Goal: Task Accomplishment & Management: Manage account settings

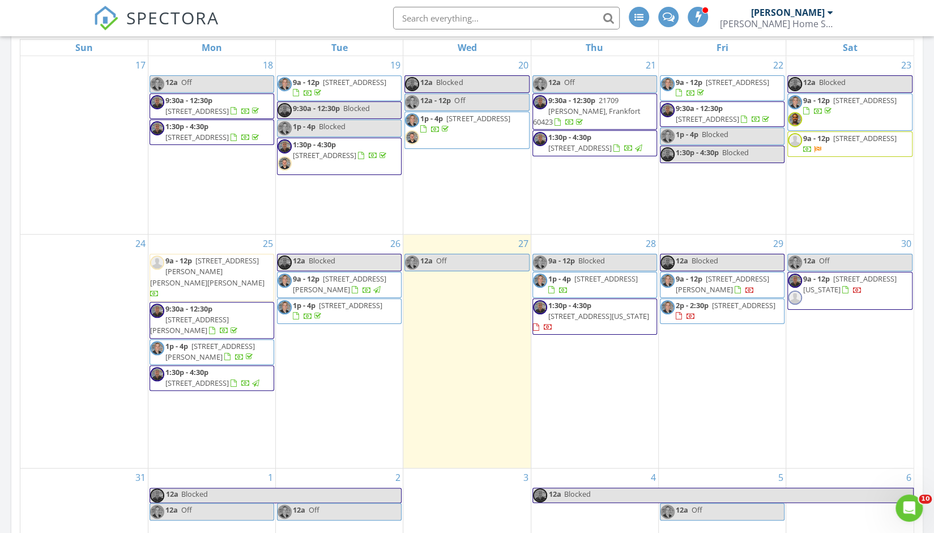
click at [558, 378] on div "28 9a - 12p Blocked 1p - 4p [STREET_ADDRESS] 1:30p - 4:30p [STREET_ADDRESS][US_…" at bounding box center [594, 351] width 127 height 233
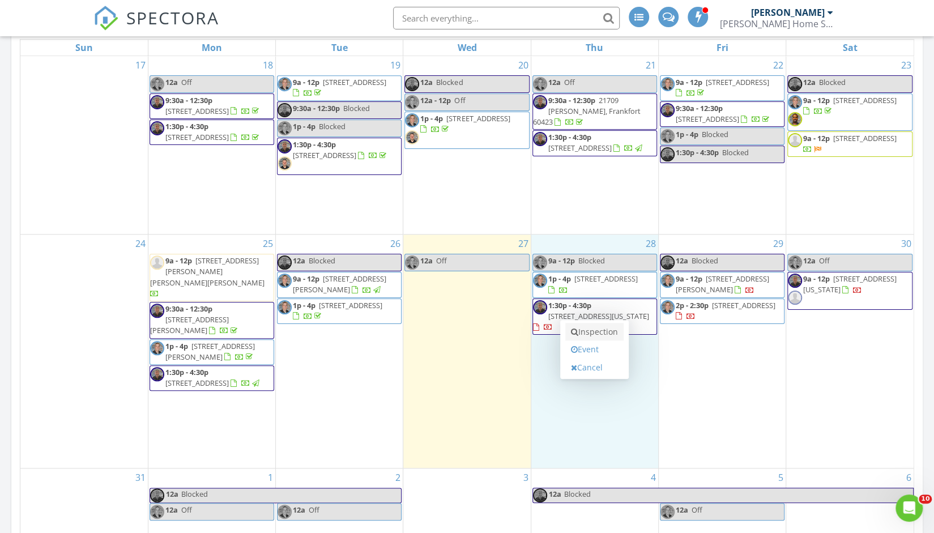
click at [595, 333] on link "Inspection" at bounding box center [594, 332] width 58 height 18
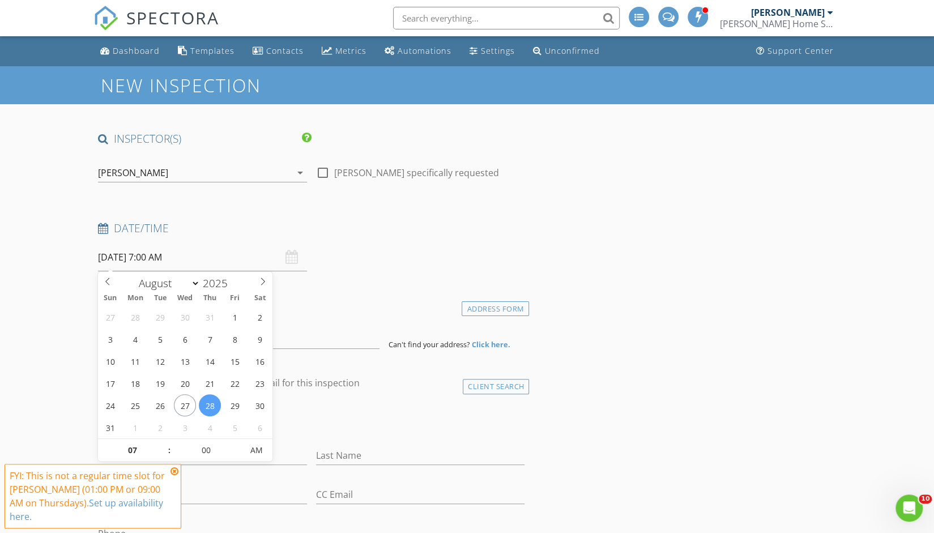
click at [177, 259] on input "08/28/2025 7:00 AM" at bounding box center [202, 258] width 209 height 28
click at [190, 253] on input "08/28/2025 7:00 AM" at bounding box center [202, 258] width 209 height 28
type input "08"
type input "08/28/2025 8:00 AM"
click at [165, 441] on span at bounding box center [164, 444] width 8 height 11
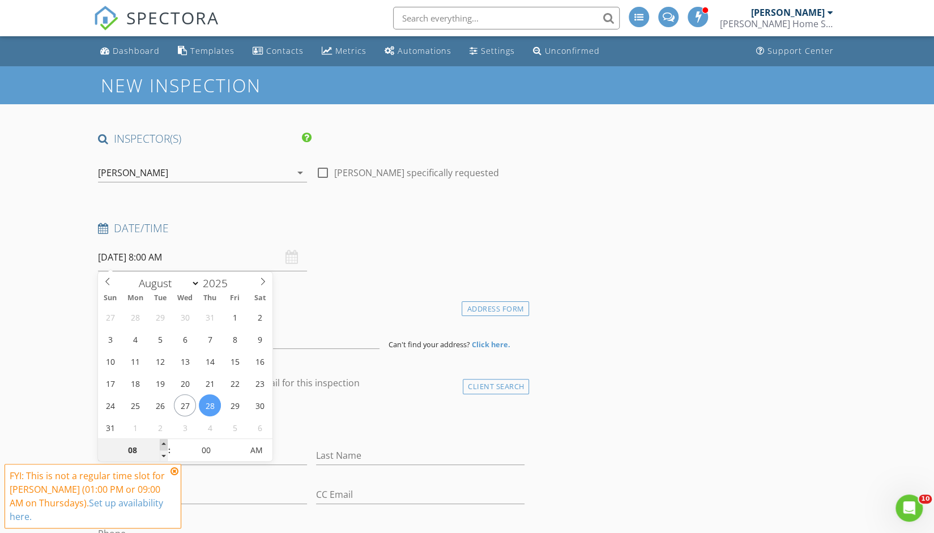
type input "09"
type input "08/28/2025 9:00 AM"
click at [165, 441] on span at bounding box center [164, 444] width 8 height 11
type input "05"
type input "08/28/2025 9:05 AM"
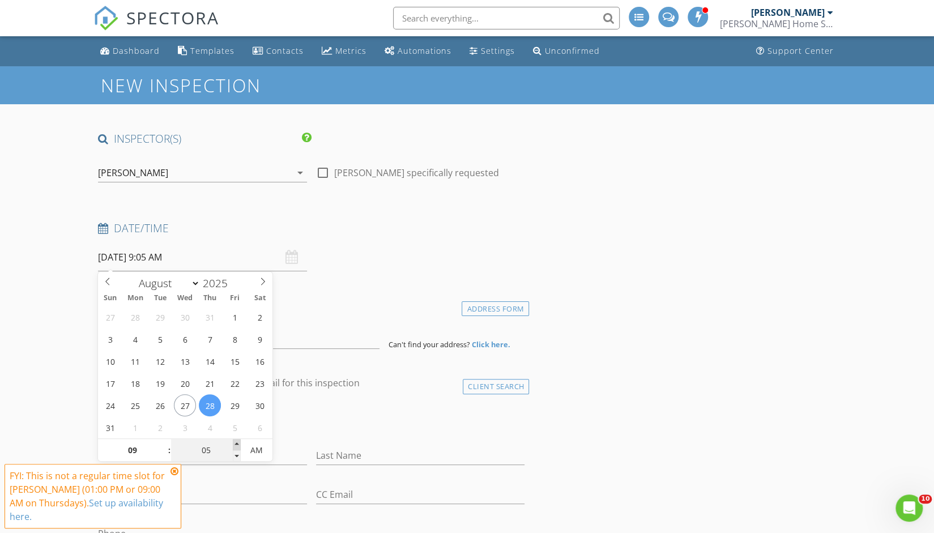
click at [237, 446] on span at bounding box center [237, 444] width 8 height 11
type input "10"
type input "08/28/2025 9:10 AM"
click at [237, 446] on span at bounding box center [237, 444] width 8 height 11
type input "15"
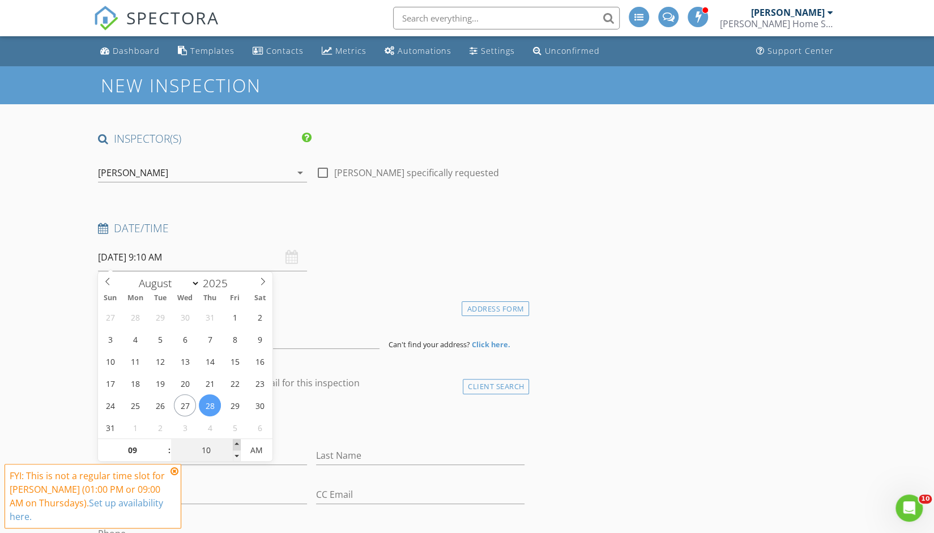
type input "08/28/2025 9:15 AM"
click at [237, 446] on span at bounding box center [237, 444] width 8 height 11
type input "20"
type input "08/28/2025 9:20 AM"
click at [237, 446] on span at bounding box center [237, 444] width 8 height 11
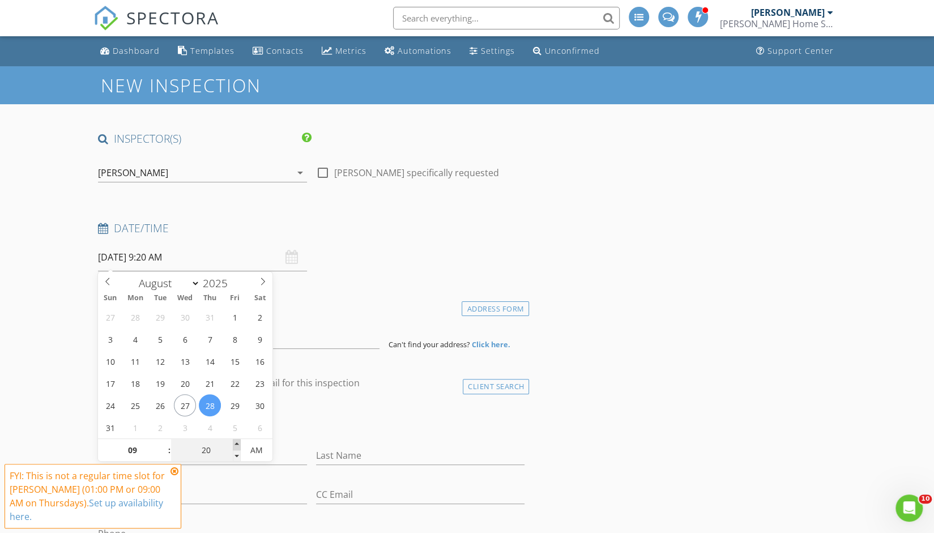
type input "25"
type input "08/28/2025 9:25 AM"
click at [237, 446] on span at bounding box center [237, 444] width 8 height 11
type input "30"
type input "08/28/2025 9:30 AM"
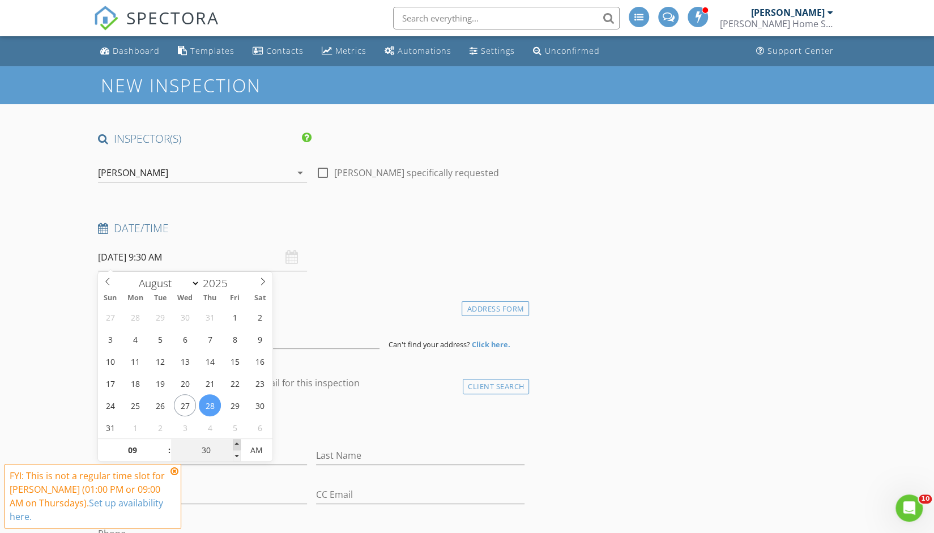
click at [237, 446] on span at bounding box center [237, 444] width 8 height 11
type input "35"
type input "08/28/2025 9:35 AM"
click at [237, 446] on span at bounding box center [237, 444] width 8 height 11
type input "30"
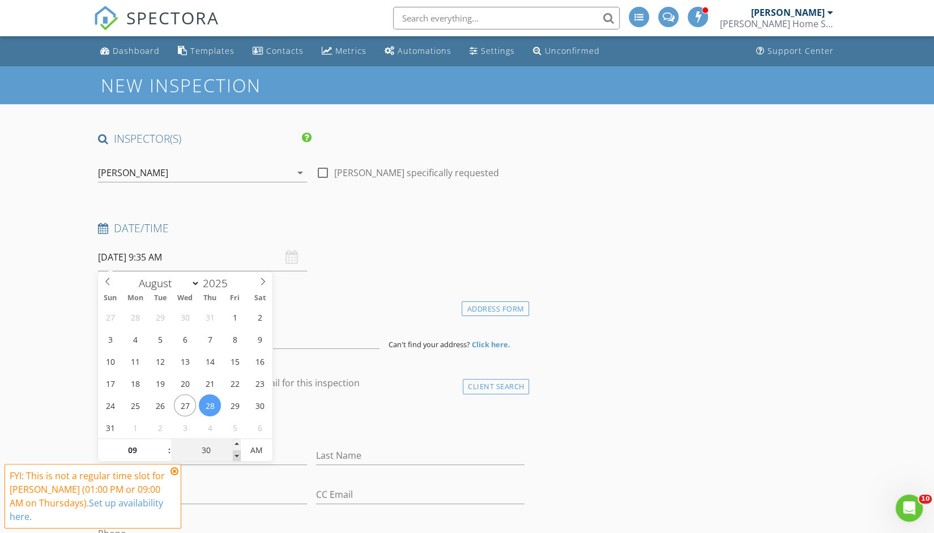
type input "08/28/2025 9:30 AM"
click at [236, 453] on span at bounding box center [237, 455] width 8 height 11
click at [177, 472] on icon at bounding box center [175, 471] width 8 height 9
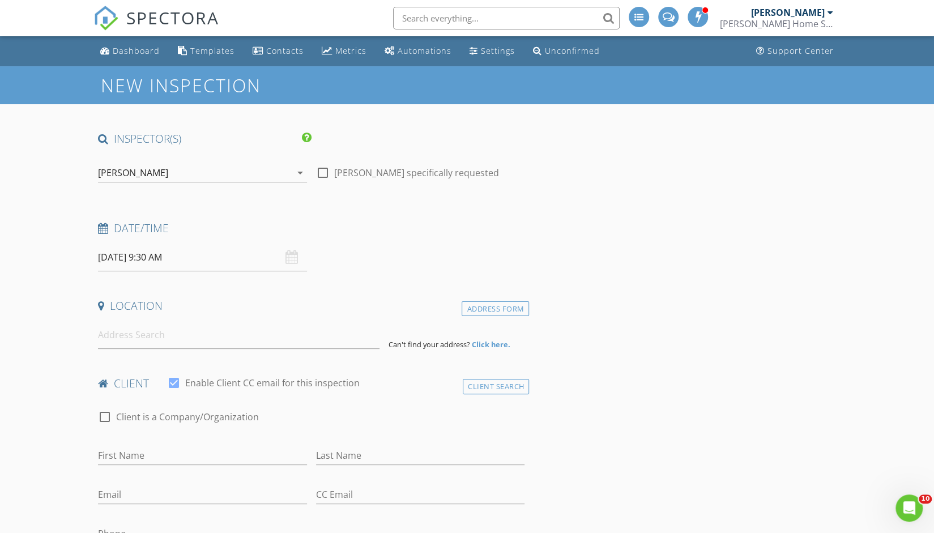
click at [148, 170] on div "[PERSON_NAME]" at bounding box center [194, 173] width 193 height 18
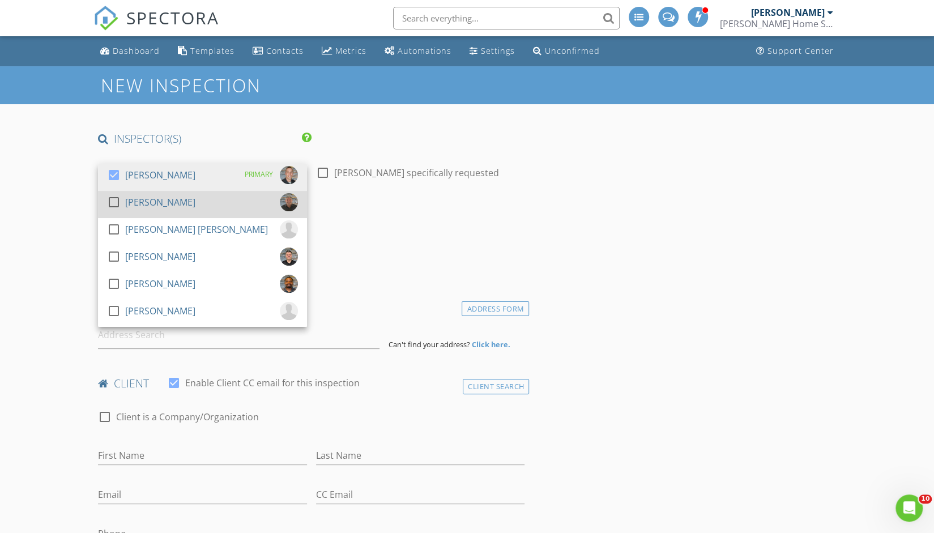
click at [114, 203] on div at bounding box center [113, 202] width 19 height 19
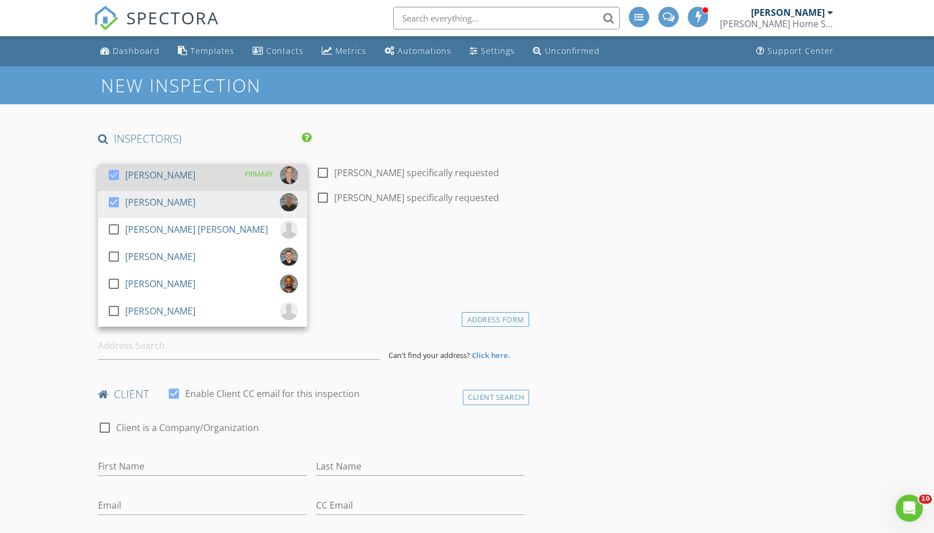
click at [113, 178] on div at bounding box center [113, 174] width 19 height 19
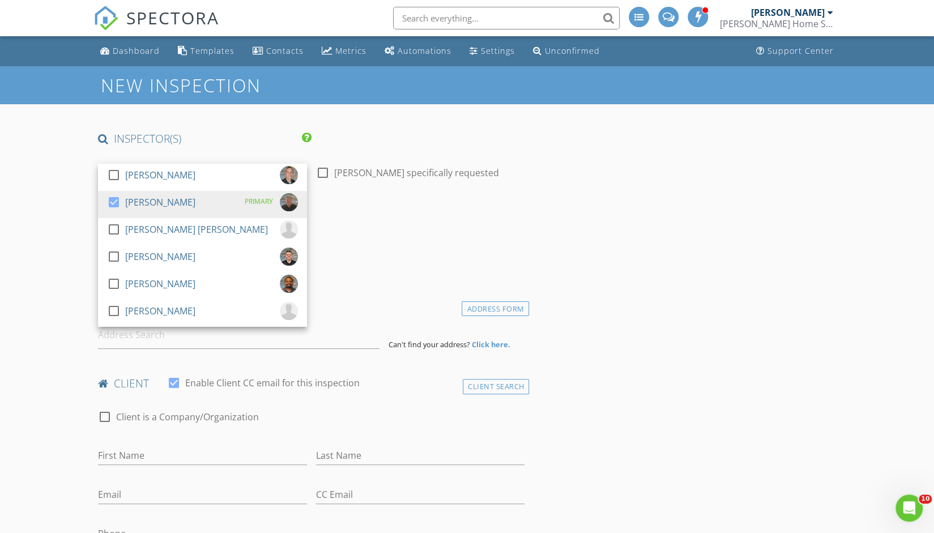
click at [398, 249] on div "Date/Time 08/28/2025 9:30 AM" at bounding box center [311, 246] width 436 height 50
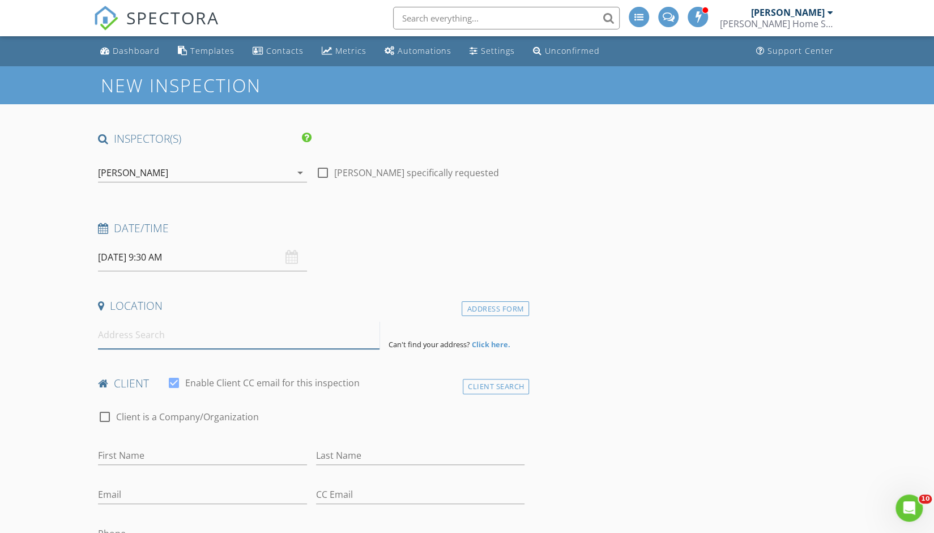
click at [178, 337] on input at bounding box center [239, 335] width 282 height 28
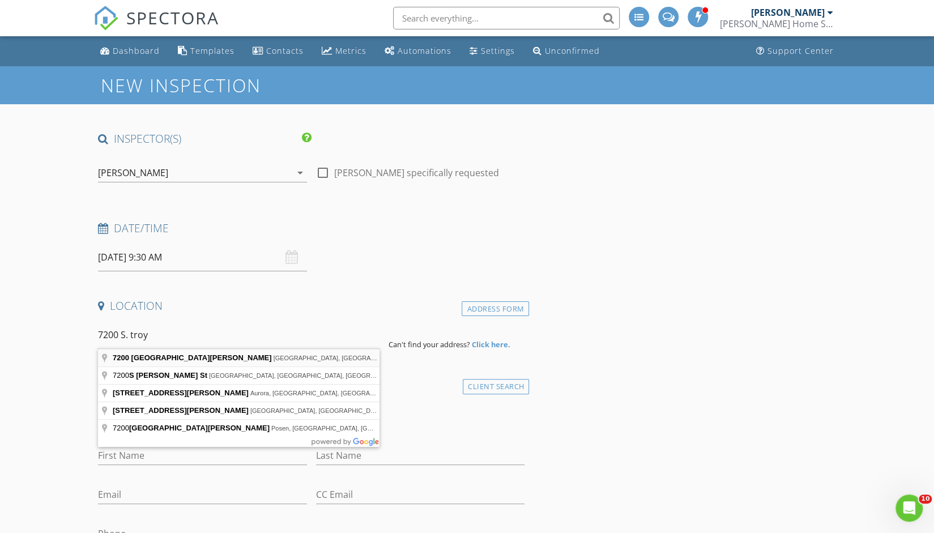
type input "7200 South Troy Street, Chicago, IL, USA"
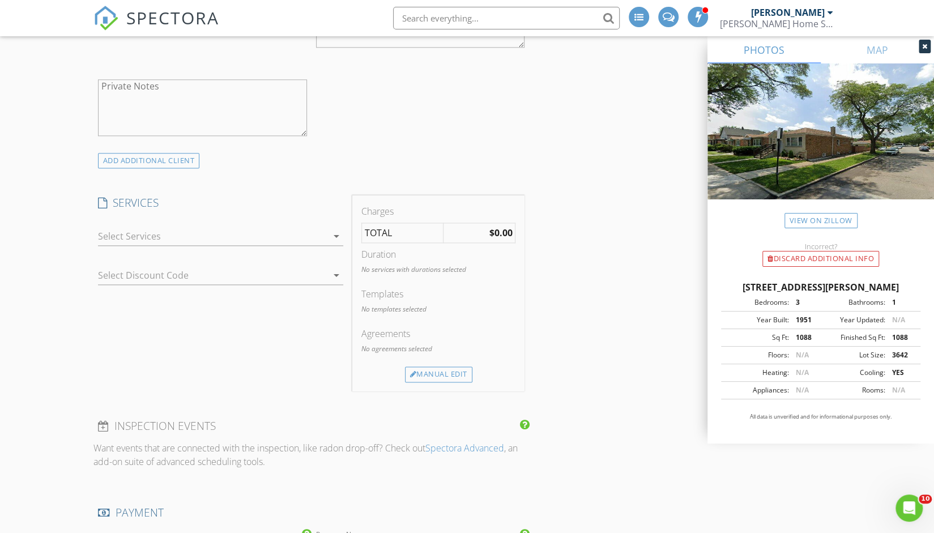
scroll to position [892, 0]
click at [153, 229] on div at bounding box center [212, 233] width 229 height 18
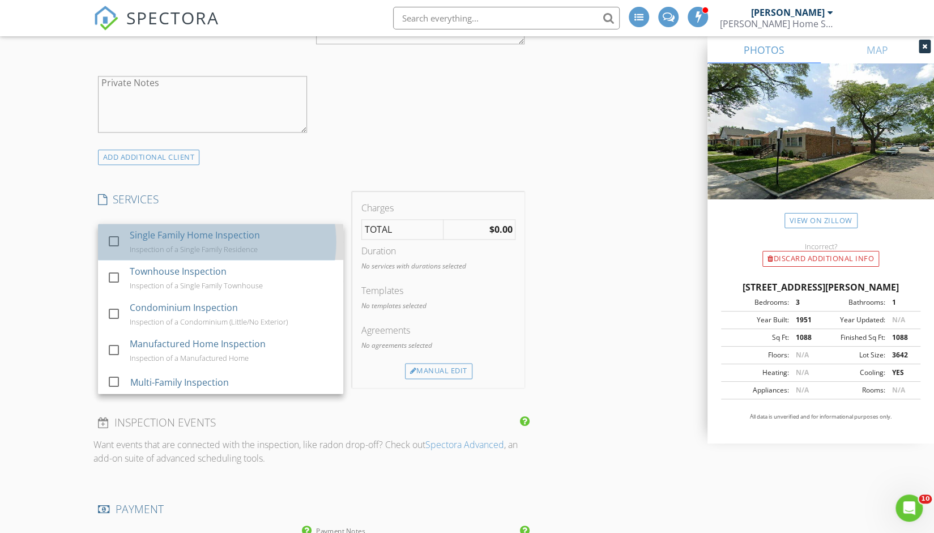
click at [150, 245] on div "Inspection of a Single Family Residence" at bounding box center [194, 249] width 128 height 9
checkbox input "true"
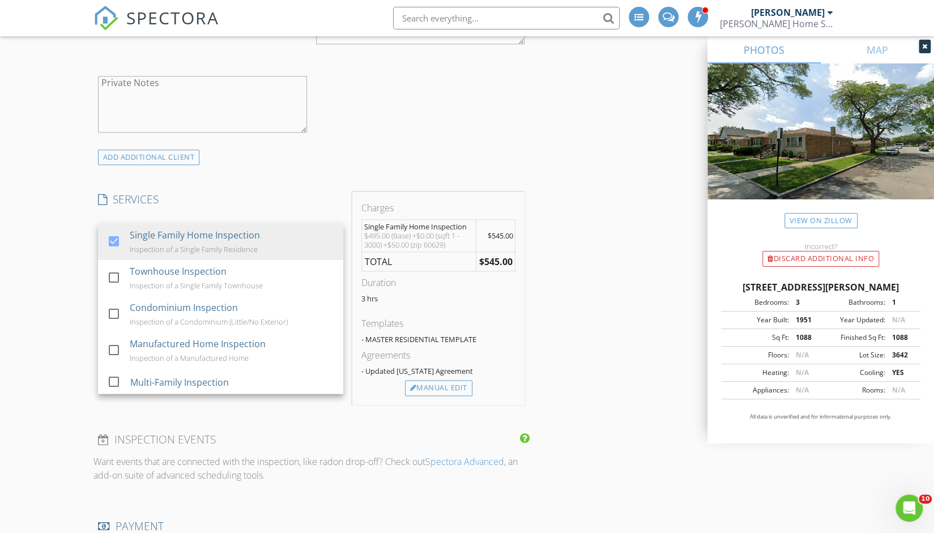
click at [76, 315] on div "New Inspection INSPECTOR(S) check_box_outline_blank Mark Rojek check_box Justin…" at bounding box center [467, 426] width 934 height 2502
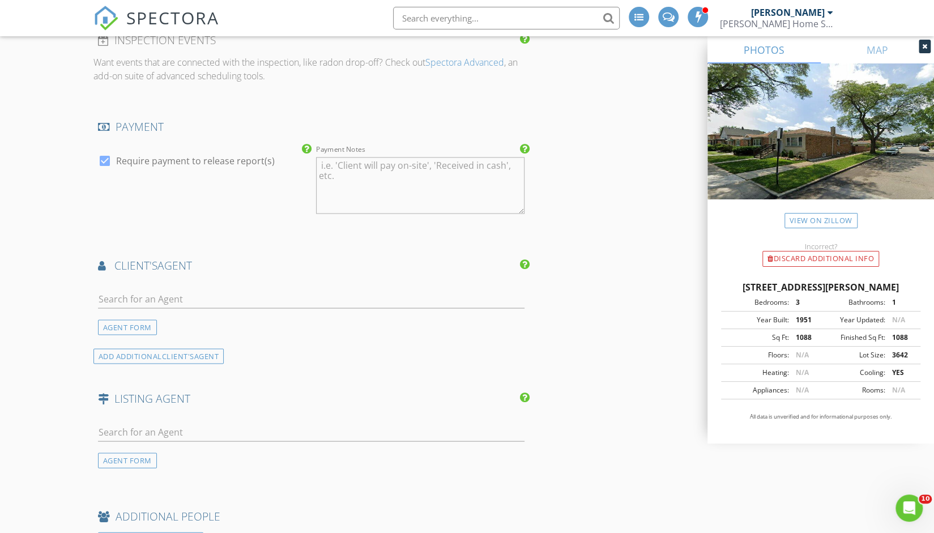
scroll to position [1292, 0]
click at [156, 293] on input "text" at bounding box center [311, 298] width 427 height 19
type input "Doug Hur"
click at [152, 316] on div "Doug Hurd" at bounding box center [165, 319] width 70 height 14
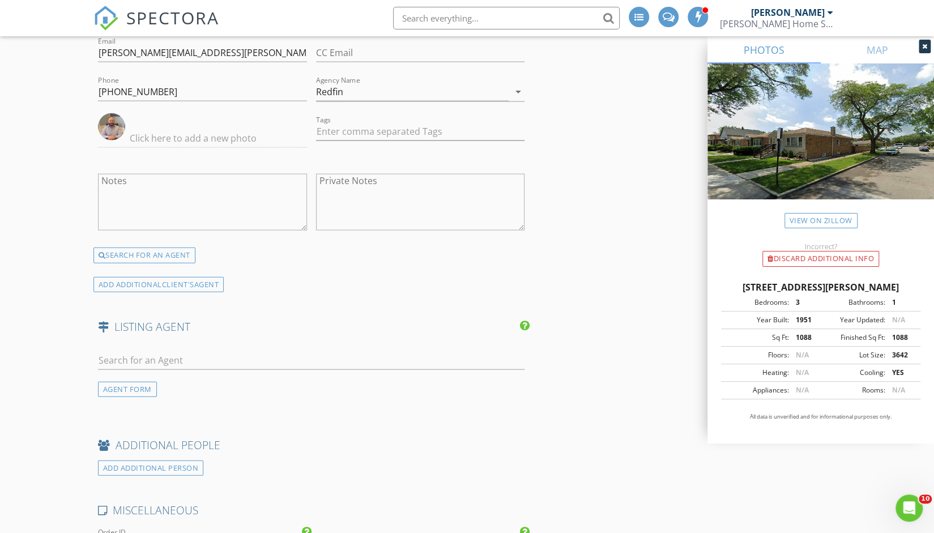
scroll to position [1596, 0]
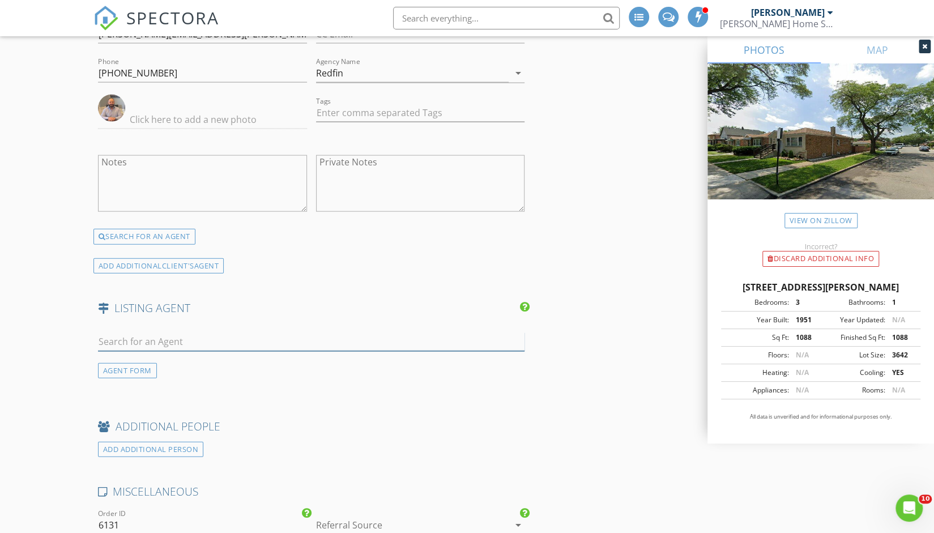
click at [155, 339] on input "text" at bounding box center [311, 342] width 427 height 19
type input "C"
click at [124, 365] on div "AGENT FORM" at bounding box center [127, 370] width 59 height 15
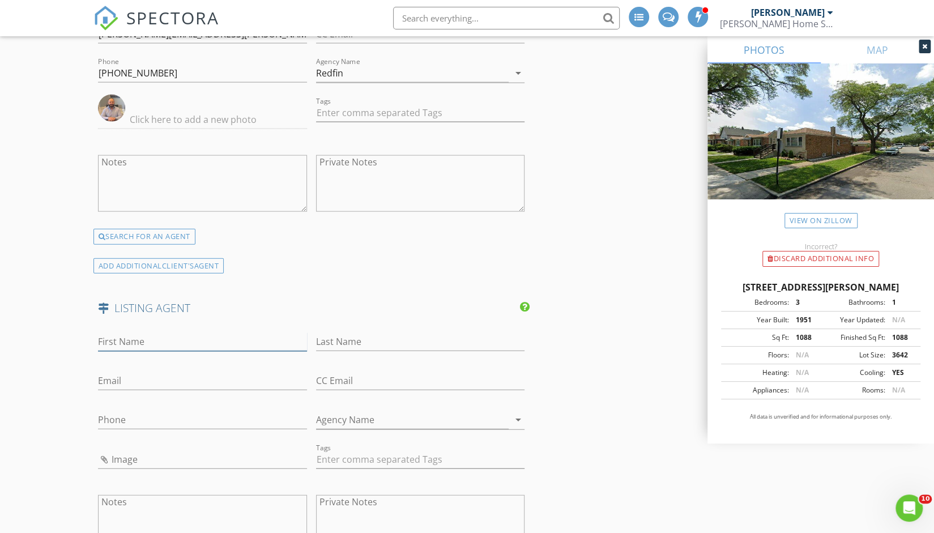
click at [165, 336] on input "First Name" at bounding box center [202, 342] width 209 height 19
type input "CJ"
type input "Jimenez"
paste input "cj.jimenez@compass.com"
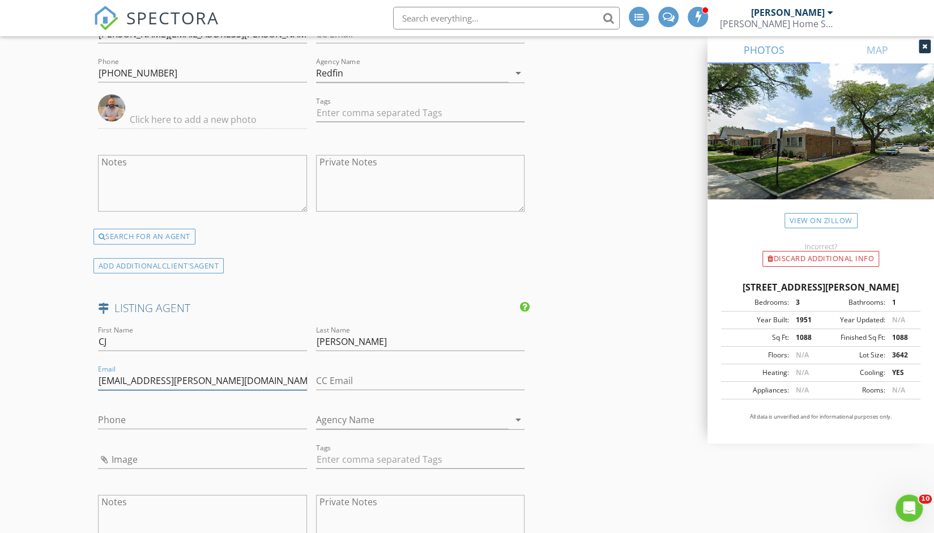
type input "cj.jimenez@compass.com"
click at [195, 419] on input "Phone" at bounding box center [202, 420] width 209 height 19
paste input "773-484-3218"
type input "773-484-3218"
click at [363, 414] on input "Agency Name" at bounding box center [412, 420] width 193 height 19
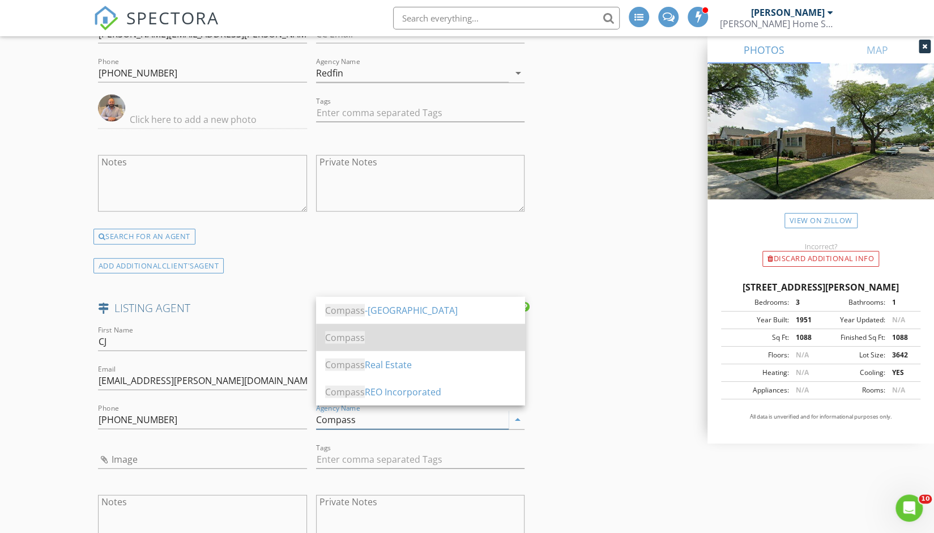
click at [365, 340] on div "Compass" at bounding box center [420, 338] width 191 height 14
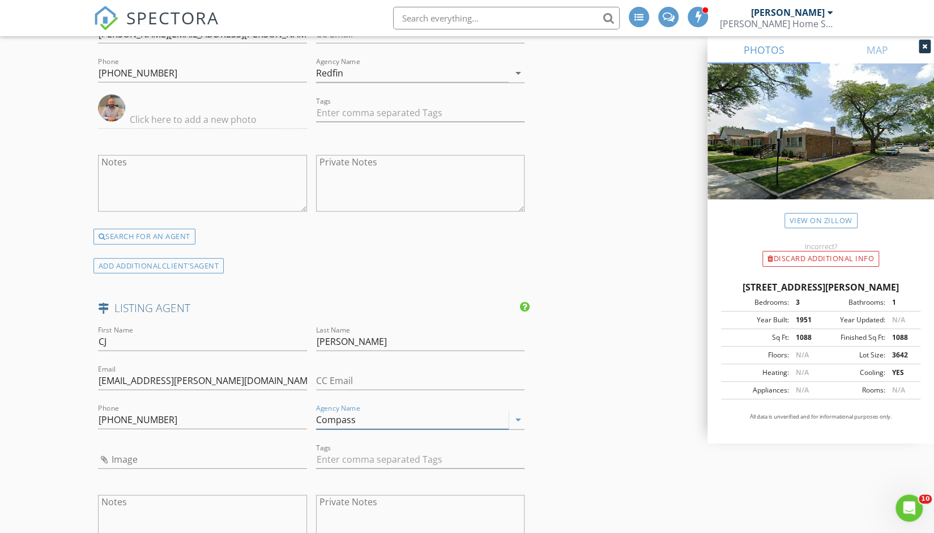
type input "Compass"
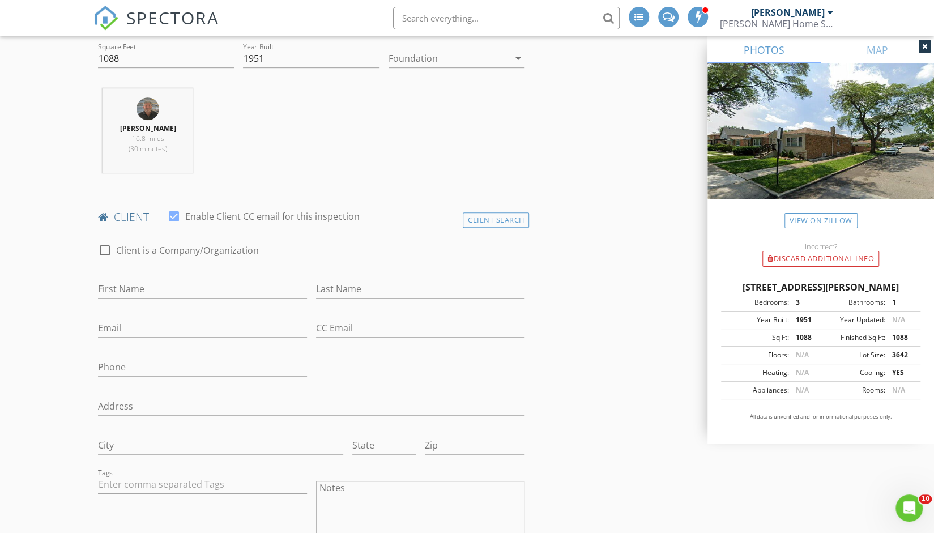
scroll to position [403, 0]
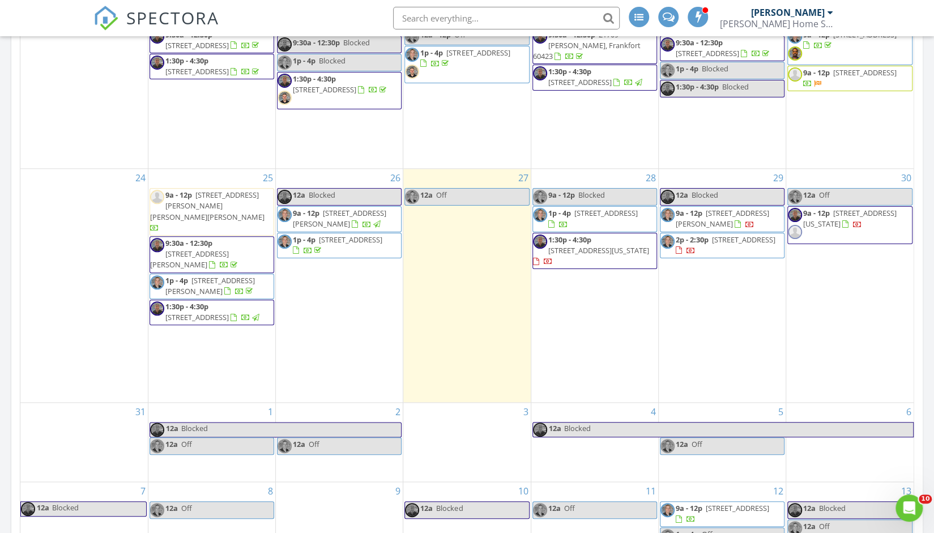
scroll to position [718, 0]
click at [598, 310] on div "28 9a - 12p Blocked 1p - 4p [STREET_ADDRESS] 1:30p - 4:30p [STREET_ADDRESS][US_…" at bounding box center [594, 285] width 127 height 233
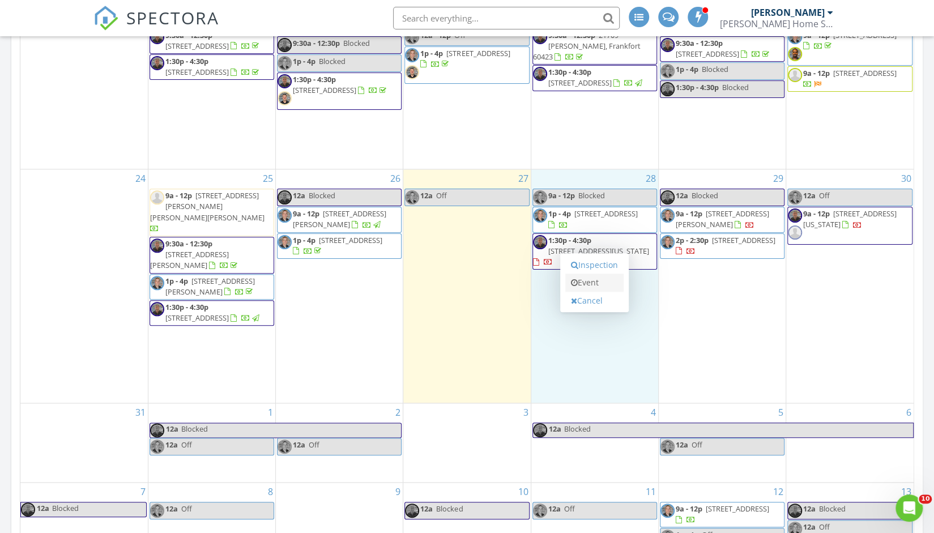
click at [588, 280] on link "Event" at bounding box center [594, 283] width 58 height 18
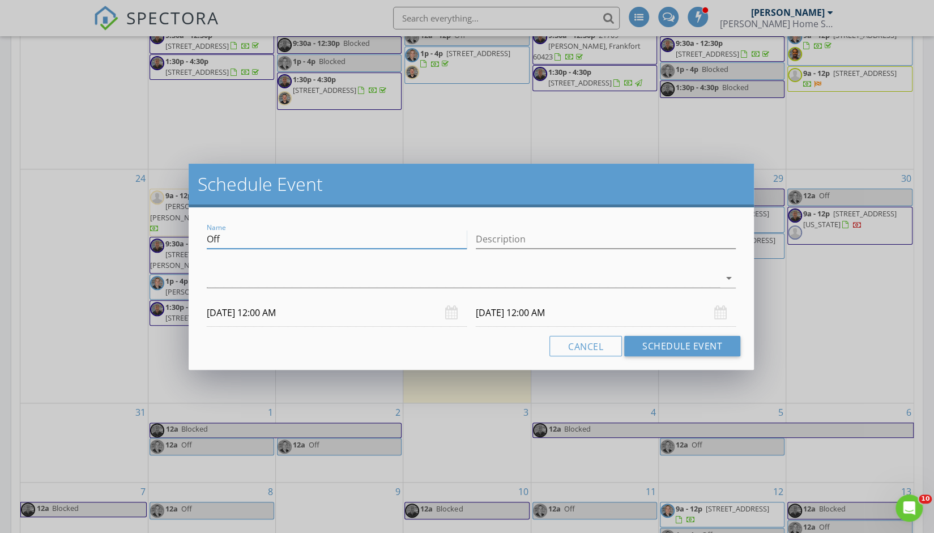
drag, startPoint x: 240, startPoint y: 237, endPoint x: 165, endPoint y: 241, distance: 74.3
click at [165, 241] on div "Schedule Event Name Off Description arrow_drop_down 08/28/2025 12:00 AM 08/29/2…" at bounding box center [467, 266] width 934 height 533
type input "Blocked for pending"
click at [544, 312] on input "08/29/2025 12:00 AM" at bounding box center [606, 313] width 260 height 28
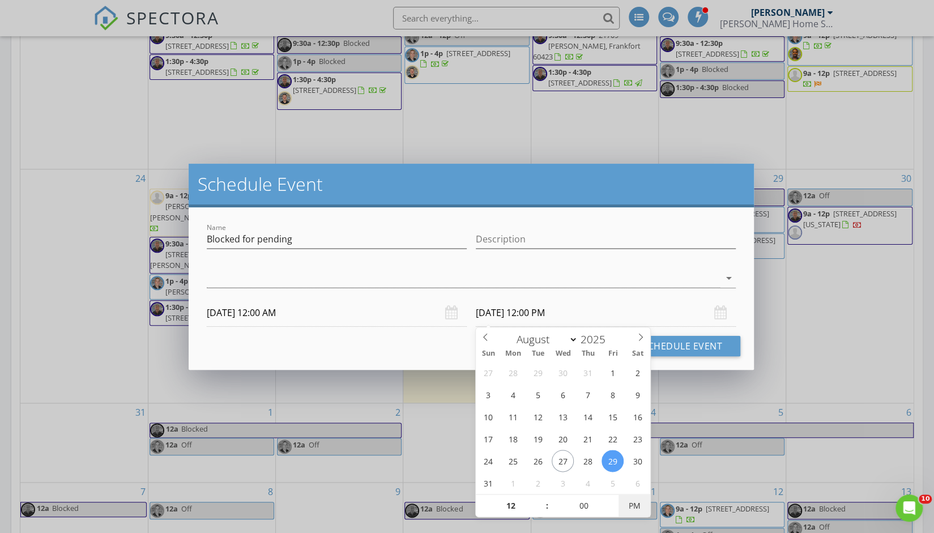
click at [638, 510] on span "PM" at bounding box center [634, 506] width 31 height 23
type input "08/28/2025 12:00 PM"
click at [466, 279] on div at bounding box center [463, 278] width 513 height 19
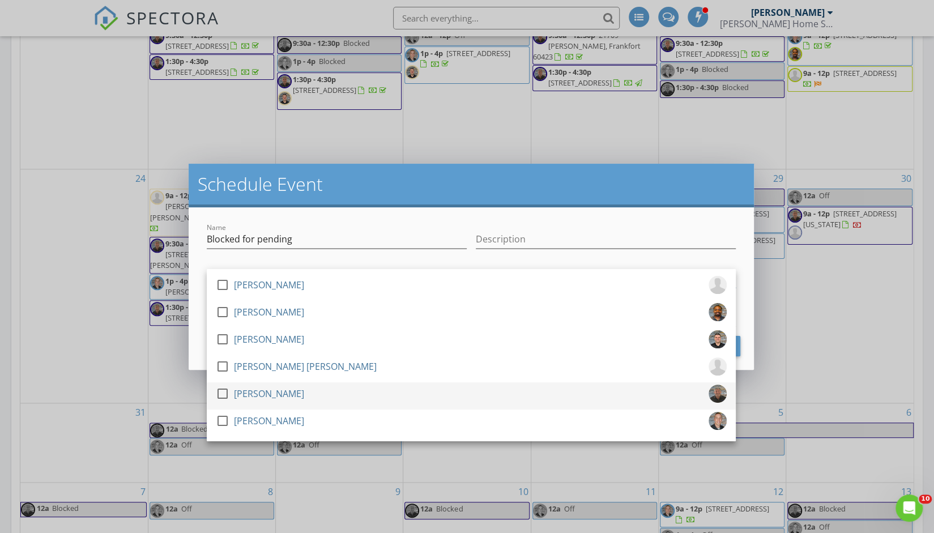
click at [365, 385] on div "check_box_outline_blank Justin Posner" at bounding box center [471, 396] width 511 height 23
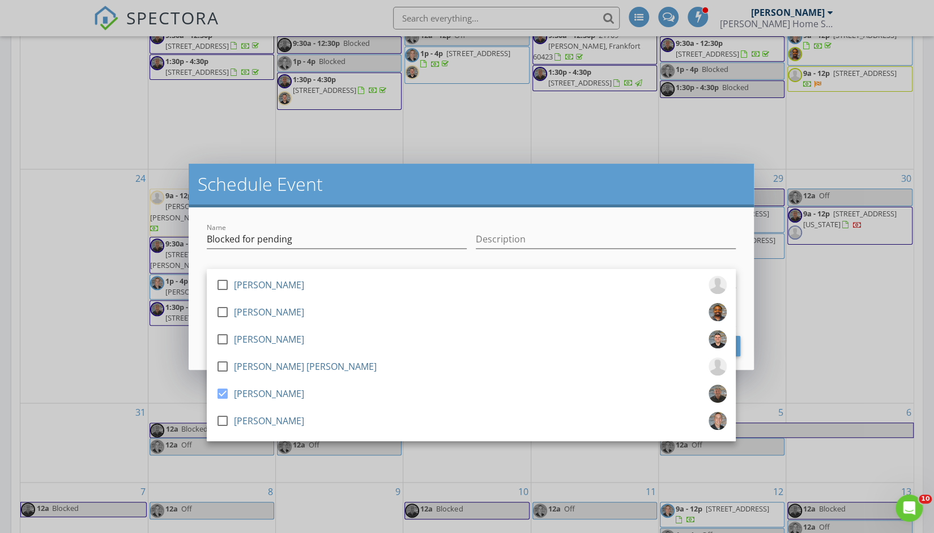
click at [513, 257] on div at bounding box center [606, 256] width 260 height 7
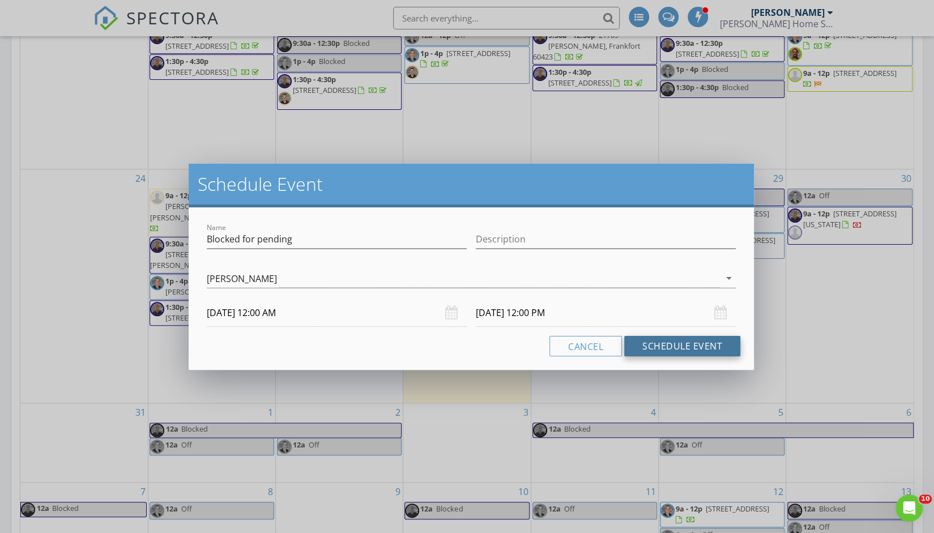
click at [657, 351] on button "Schedule Event" at bounding box center [682, 346] width 116 height 20
